Goal: Information Seeking & Learning: Find specific fact

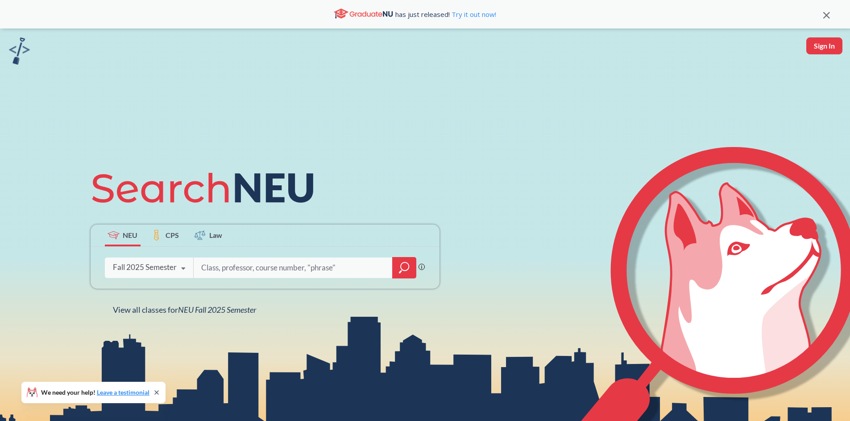
click at [337, 267] on input "search" at bounding box center [293, 268] width 186 height 19
click at [426, 267] on div "Phrase search guarantees the exact search appears in the results. Ex. If you wa…" at bounding box center [265, 268] width 349 height 42
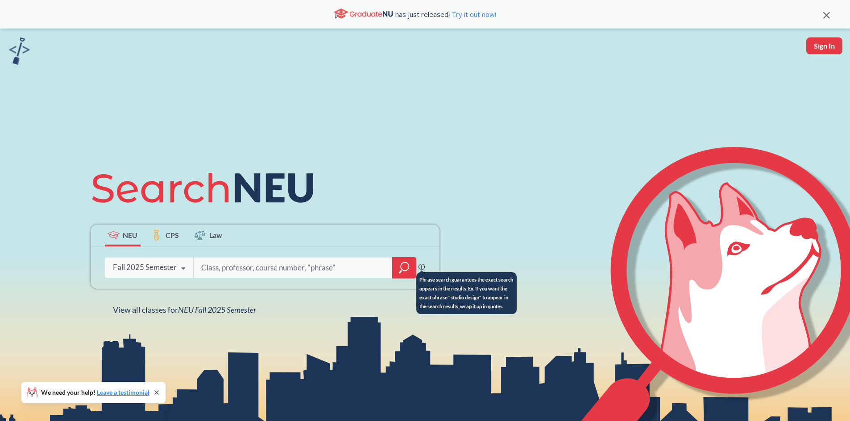
click at [423, 268] on icon at bounding box center [421, 267] width 6 height 6
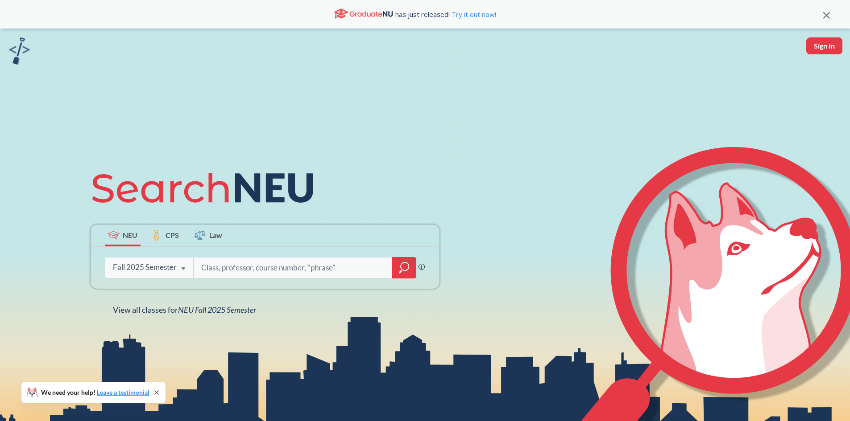
click at [286, 263] on input "search" at bounding box center [293, 268] width 186 height 19
paste input "NUpath Societies/Institutions"
type input "NUpath Societies/Institutions"
click at [395, 269] on div at bounding box center [404, 267] width 24 height 21
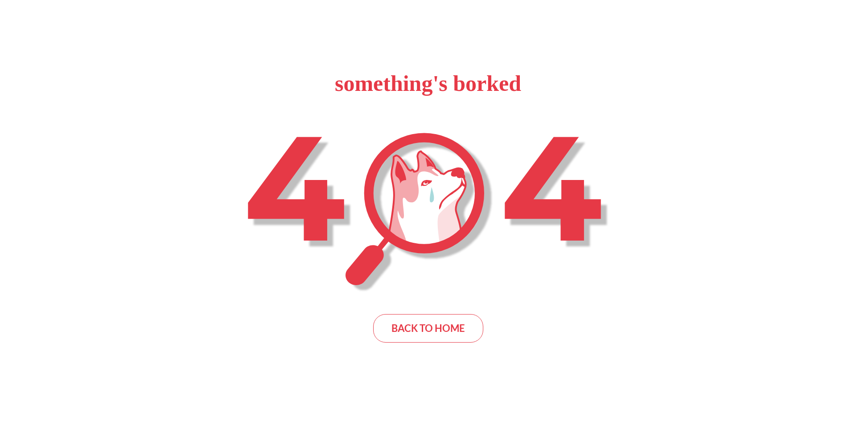
click at [427, 313] on div "something's borked BACK TO HOME" at bounding box center [428, 210] width 856 height 421
click at [423, 324] on div "BACK TO HOME" at bounding box center [428, 328] width 110 height 29
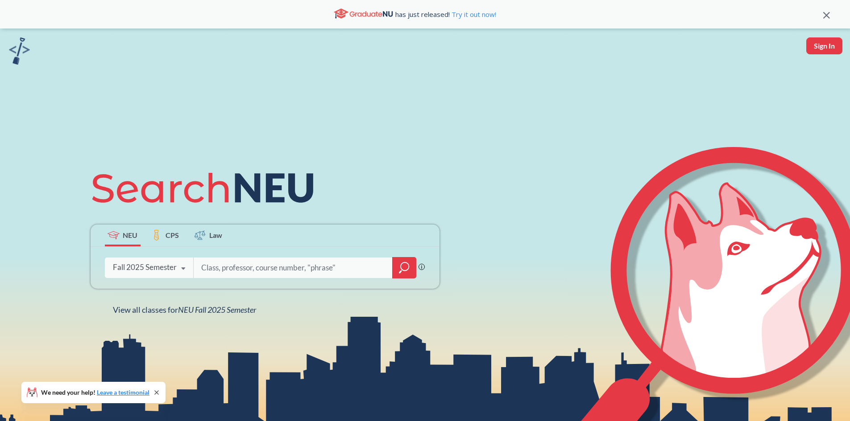
click at [822, 15] on div "has just released! Try it out now!" at bounding box center [415, 14] width 816 height 15
click at [827, 15] on icon at bounding box center [826, 15] width 7 height 7
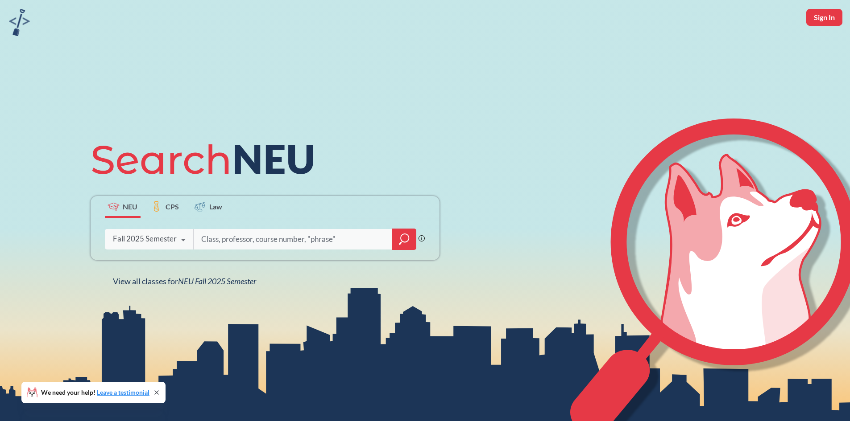
click at [170, 243] on div "Fall 2025 Semester" at bounding box center [145, 239] width 64 height 10
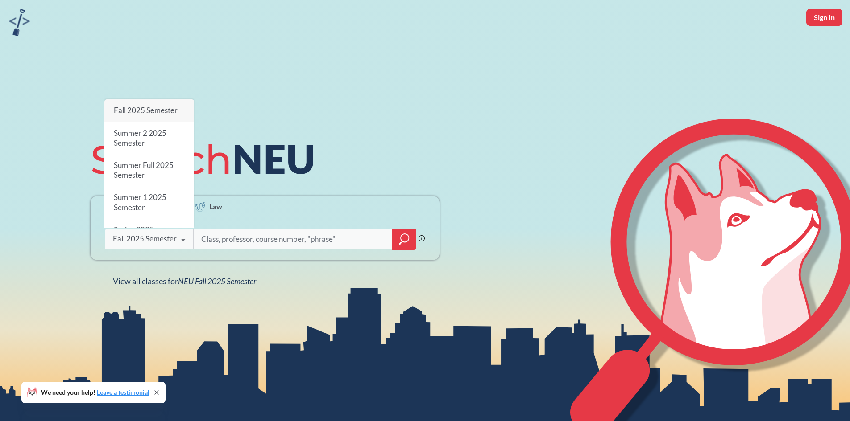
click at [249, 78] on div "NEU CPS Law Phrase search guarantees the exact search appears in the results. E…" at bounding box center [425, 210] width 850 height 421
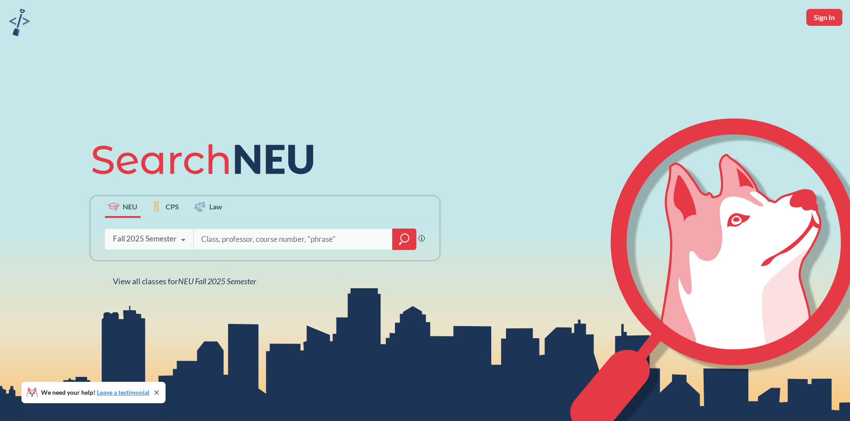
click at [17, 12] on img at bounding box center [19, 22] width 21 height 27
click at [18, 20] on img at bounding box center [19, 22] width 21 height 27
